Goal: Browse casually

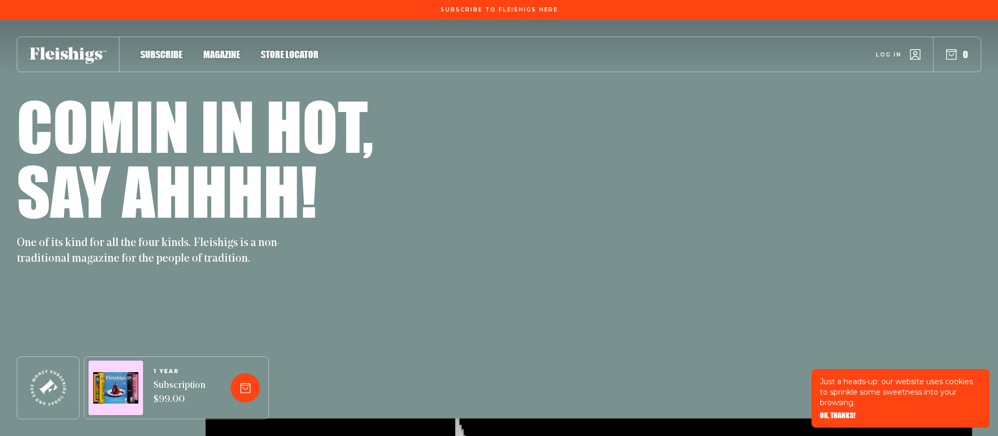
scroll to position [3388, 0]
